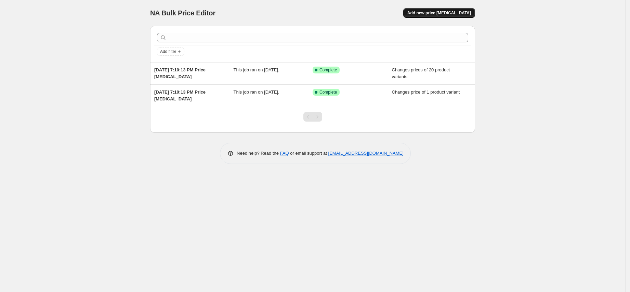
click at [447, 12] on span "Add new price change job" at bounding box center [439, 12] width 64 height 5
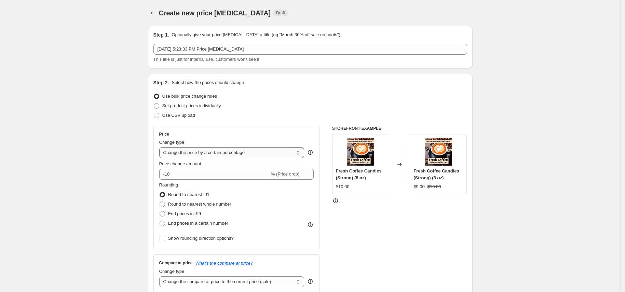
click at [255, 153] on select "Change the price to a certain amount Change the price by a certain amount Chang…" at bounding box center [231, 152] width 145 height 11
select select "to"
click at [161, 147] on select "Change the price to a certain amount Change the price by a certain amount Chang…" at bounding box center [231, 152] width 145 height 11
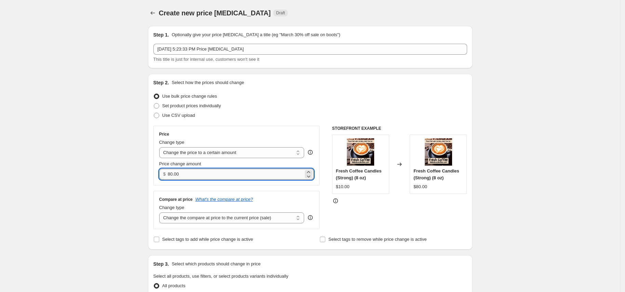
click at [185, 173] on input "80.00" at bounding box center [236, 174] width 136 height 11
type input "8"
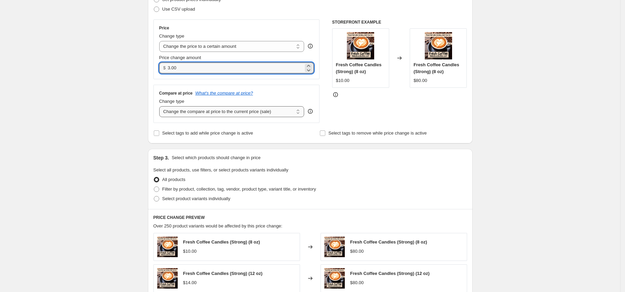
type input "3.00"
click at [246, 111] on select "Change the compare at price to the current price (sale) Change the compare at p…" at bounding box center [231, 111] width 145 height 11
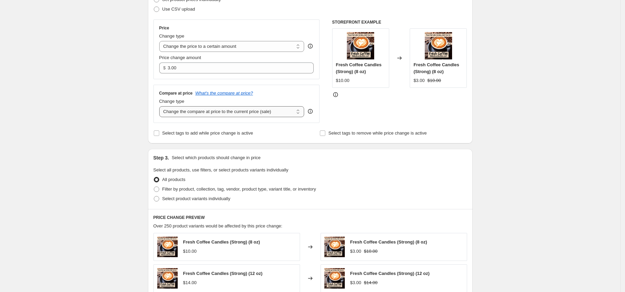
select select "to"
click at [161, 107] on select "Change the compare at price to the current price (sale) Change the compare at p…" at bounding box center [231, 111] width 145 height 11
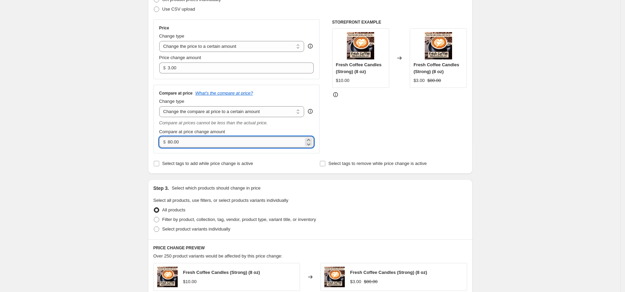
click at [185, 142] on input "80.00" at bounding box center [236, 142] width 136 height 11
type input "8"
type input "4.00"
click at [158, 163] on input "Select tags to add while price change is active" at bounding box center [156, 163] width 5 height 5
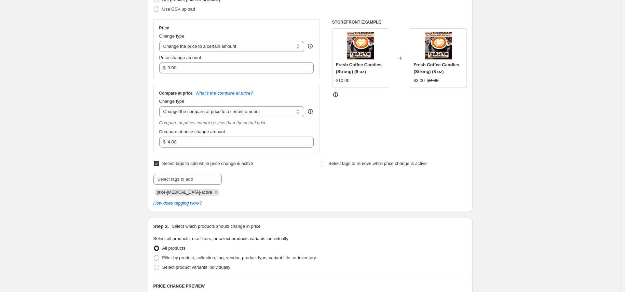
click at [158, 163] on input "Select tags to add while price change is active" at bounding box center [156, 163] width 5 height 5
checkbox input "false"
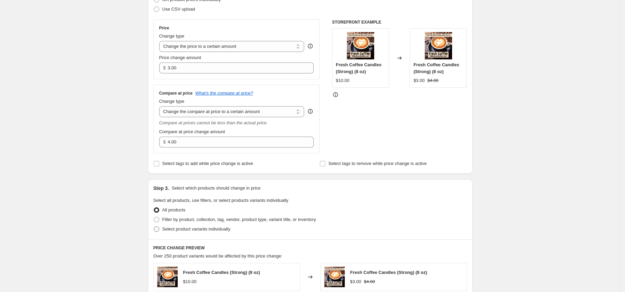
click at [158, 230] on span at bounding box center [156, 229] width 5 height 5
click at [154, 227] on input "Select product variants individually" at bounding box center [154, 227] width 0 height 0
radio input "true"
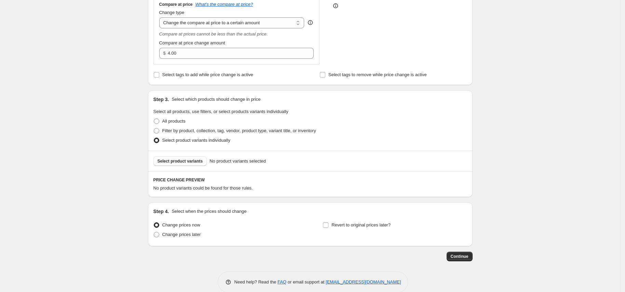
scroll to position [206, 0]
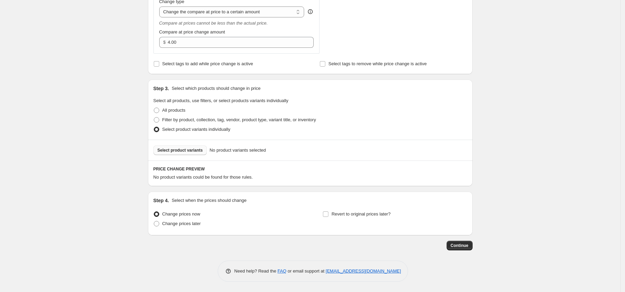
click at [179, 148] on span "Select product variants" at bounding box center [180, 150] width 45 height 5
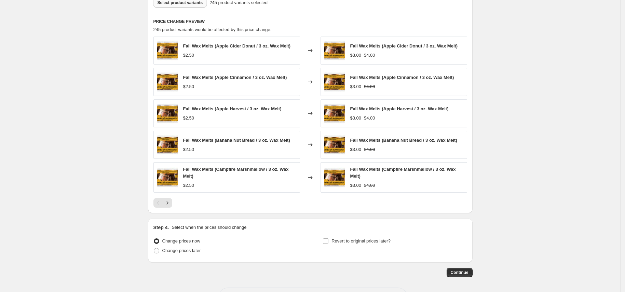
scroll to position [381, 0]
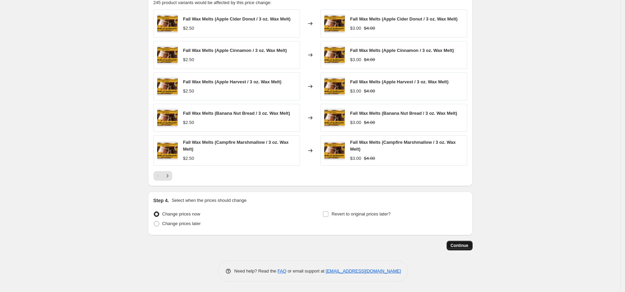
click at [461, 246] on span "Continue" at bounding box center [460, 245] width 18 height 5
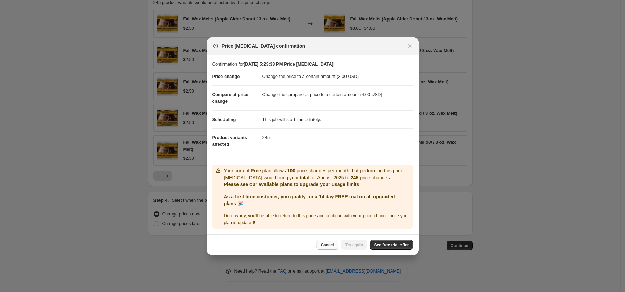
click at [332, 244] on span "Cancel" at bounding box center [327, 244] width 13 height 5
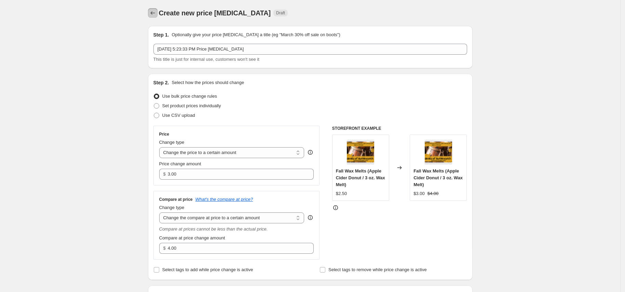
click at [152, 10] on icon "Price change jobs" at bounding box center [152, 13] width 7 height 7
